Goal: Task Accomplishment & Management: Complete application form

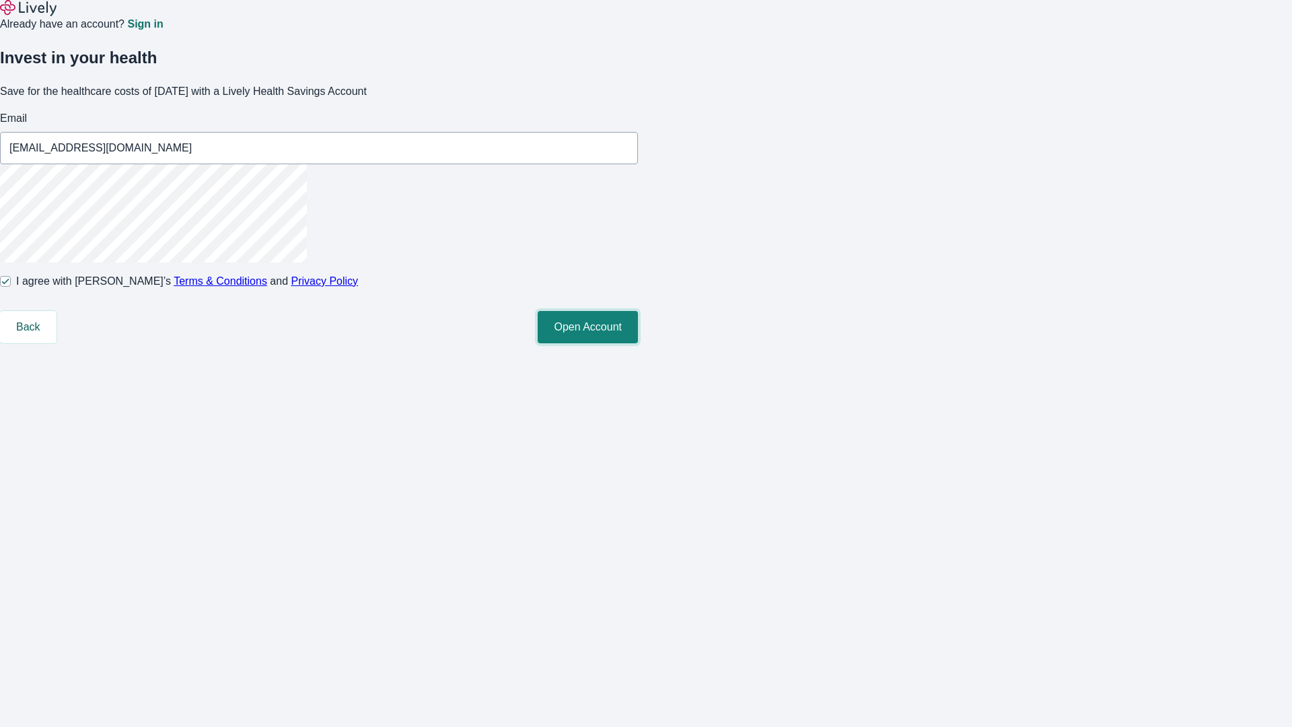
click at [638, 343] on button "Open Account" at bounding box center [588, 327] width 100 height 32
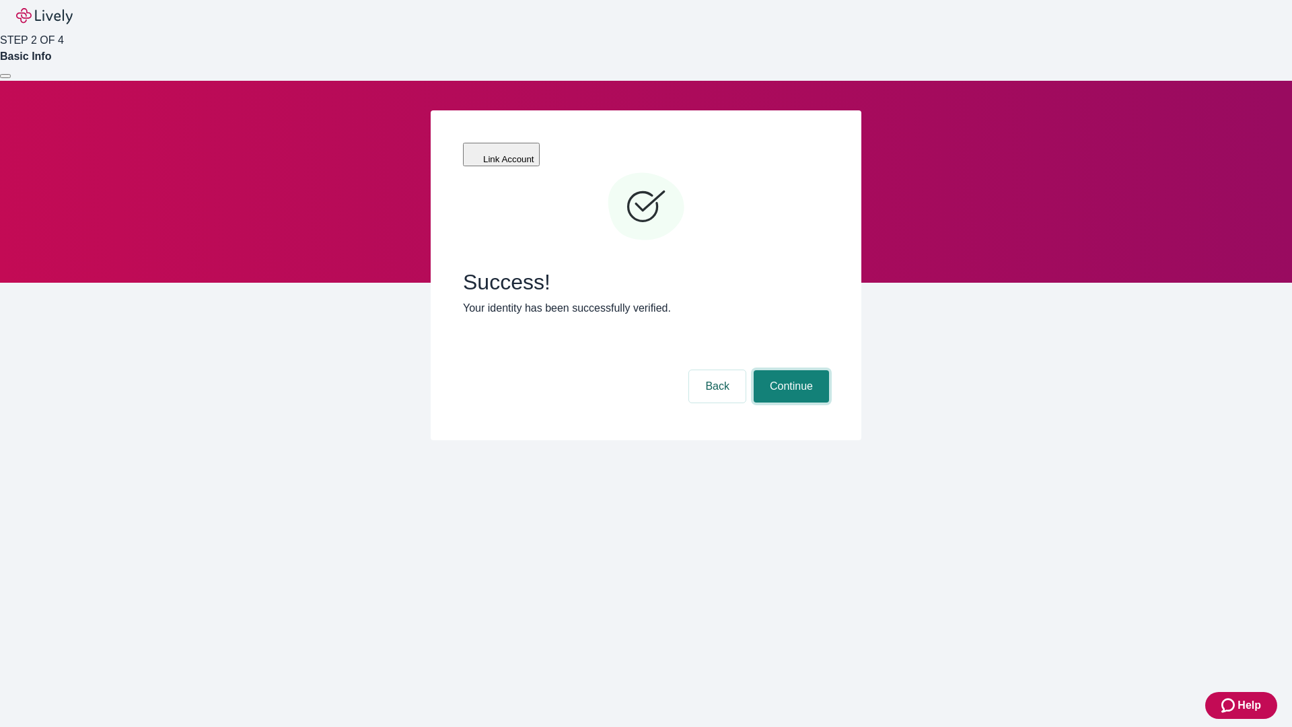
click at [789, 370] on button "Continue" at bounding box center [790, 386] width 75 height 32
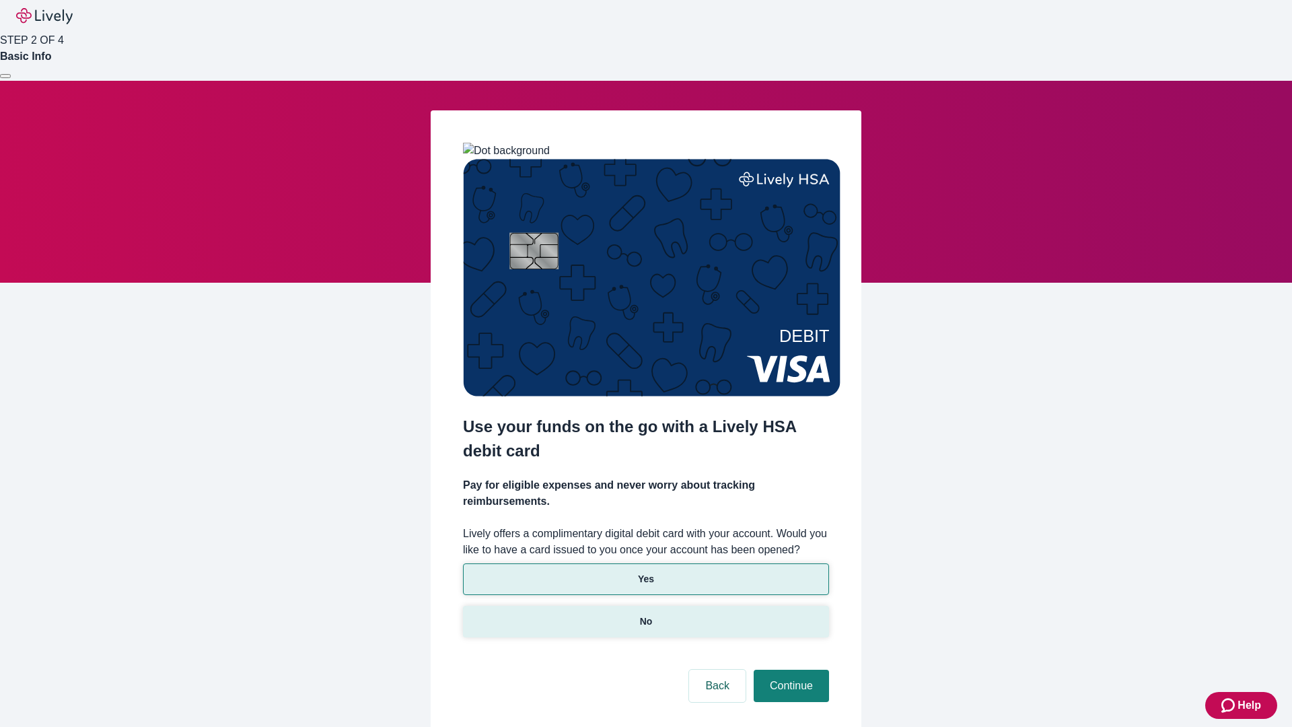
click at [645, 614] on p "No" at bounding box center [646, 621] width 13 height 14
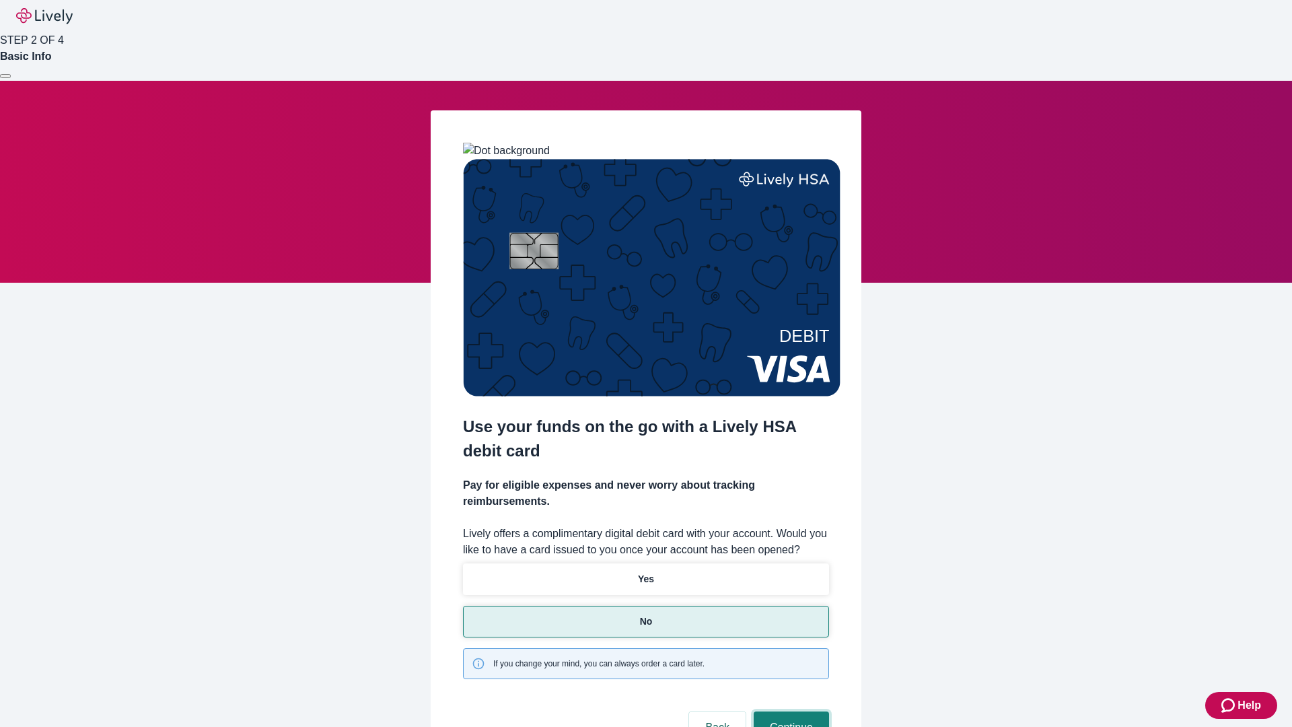
click at [789, 711] on button "Continue" at bounding box center [790, 727] width 75 height 32
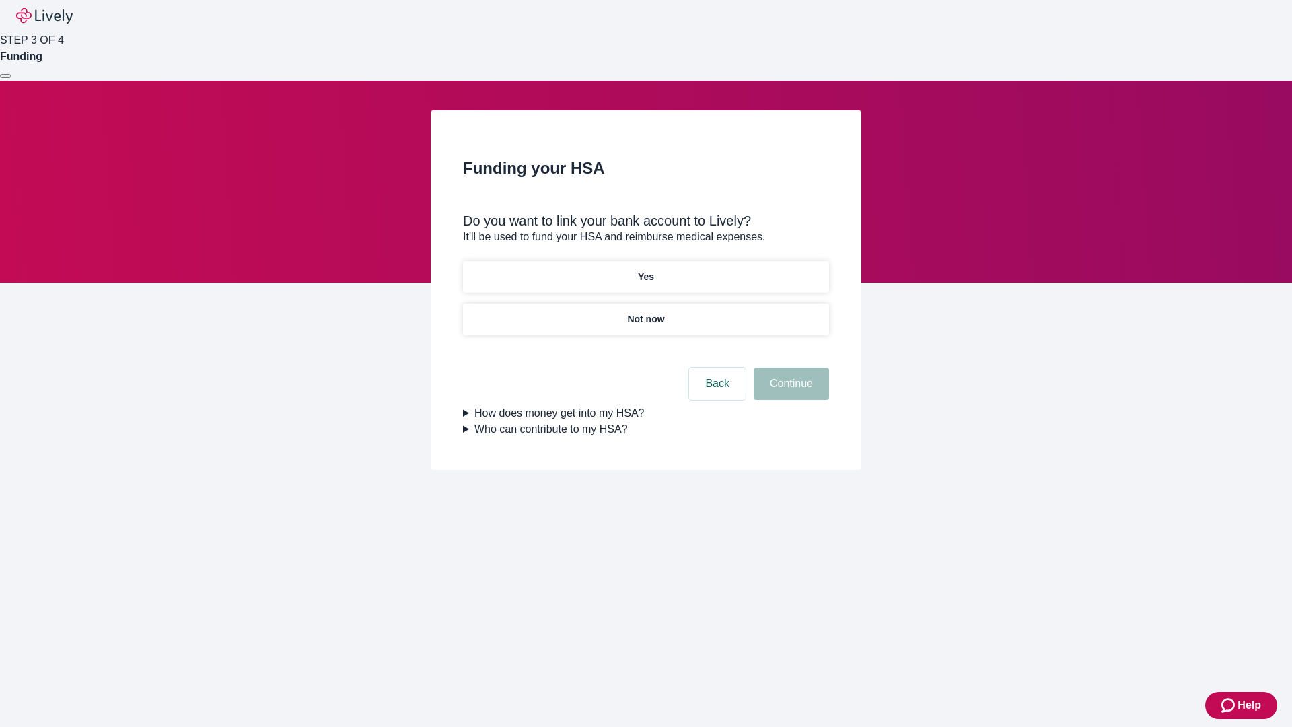
click at [645, 270] on p "Yes" at bounding box center [646, 277] width 16 height 14
click at [789, 367] on button "Continue" at bounding box center [790, 383] width 75 height 32
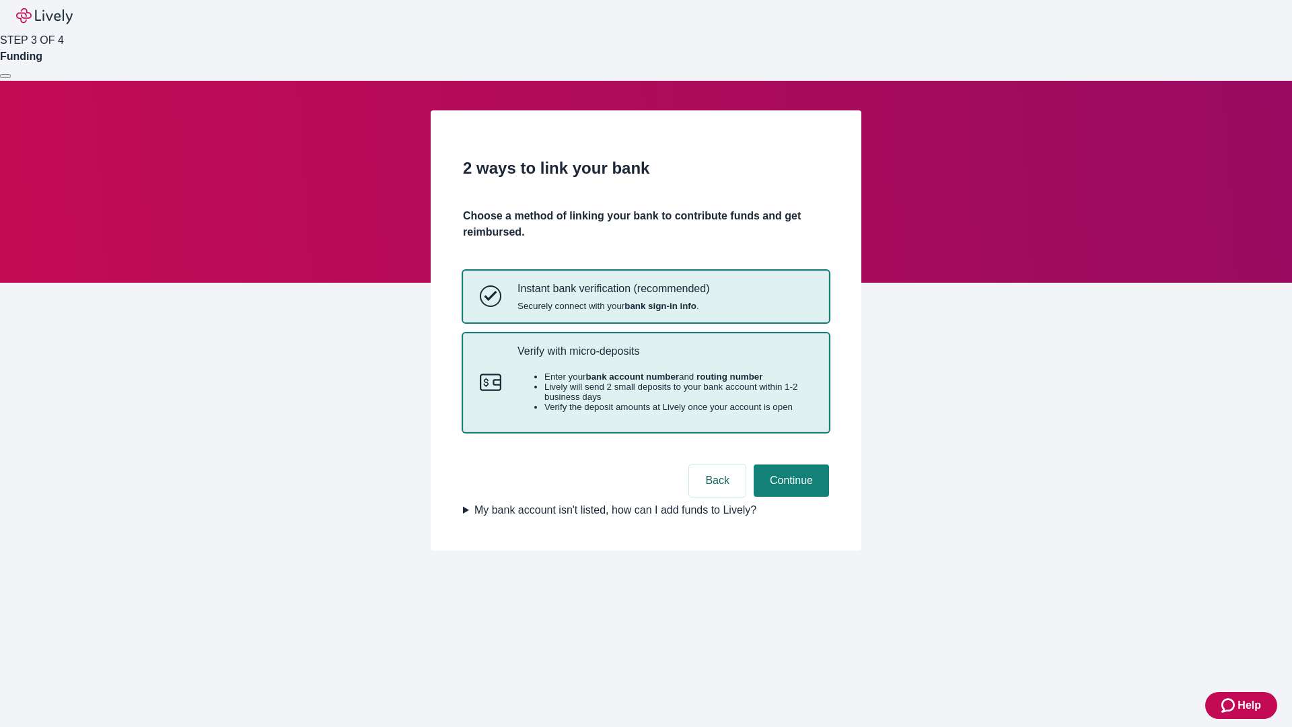
click at [664, 357] on p "Verify with micro-deposits" at bounding box center [664, 350] width 295 height 13
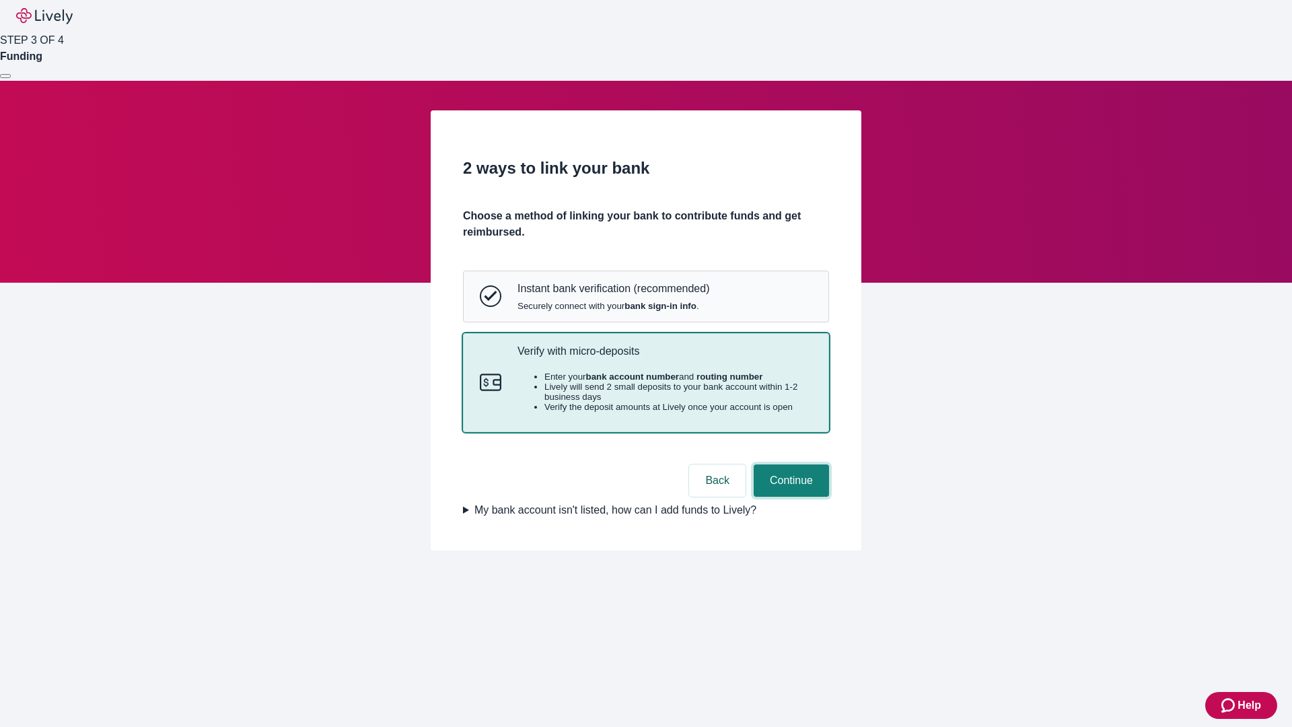
click at [789, 496] on button "Continue" at bounding box center [790, 480] width 75 height 32
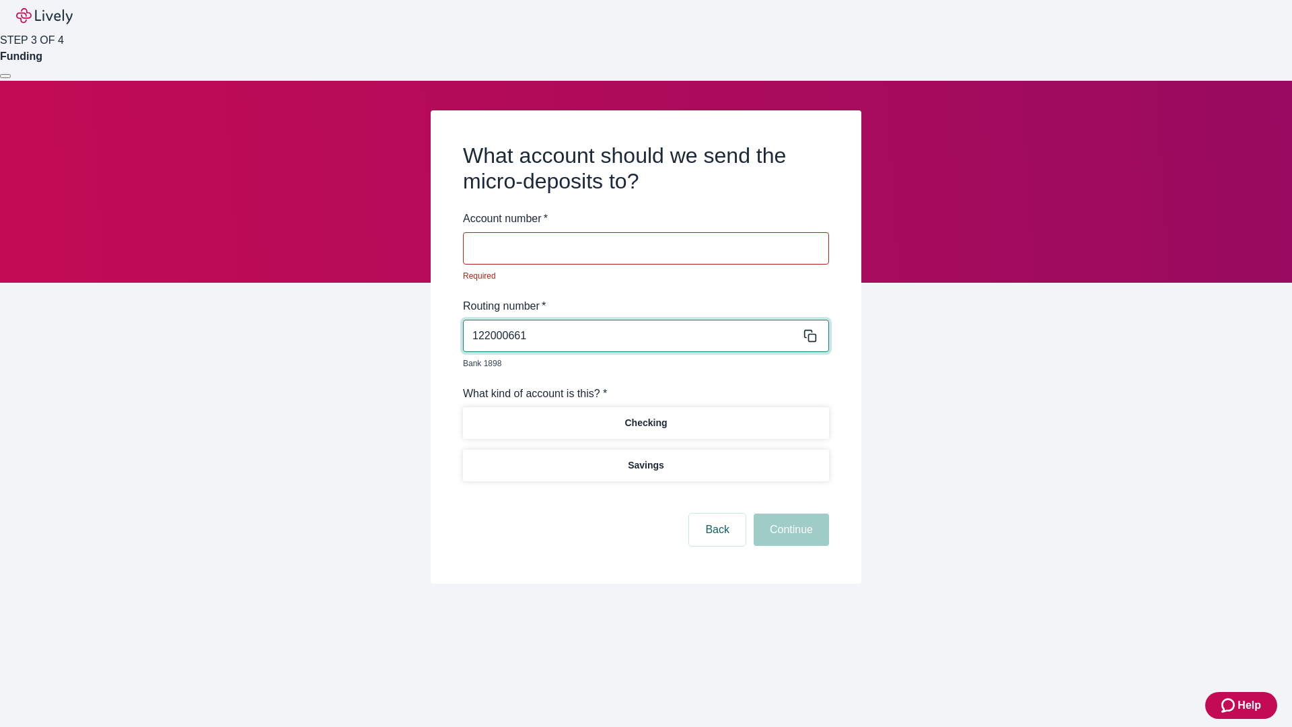
type input "122000661"
type input "362176"
